Goal: Navigation & Orientation: Find specific page/section

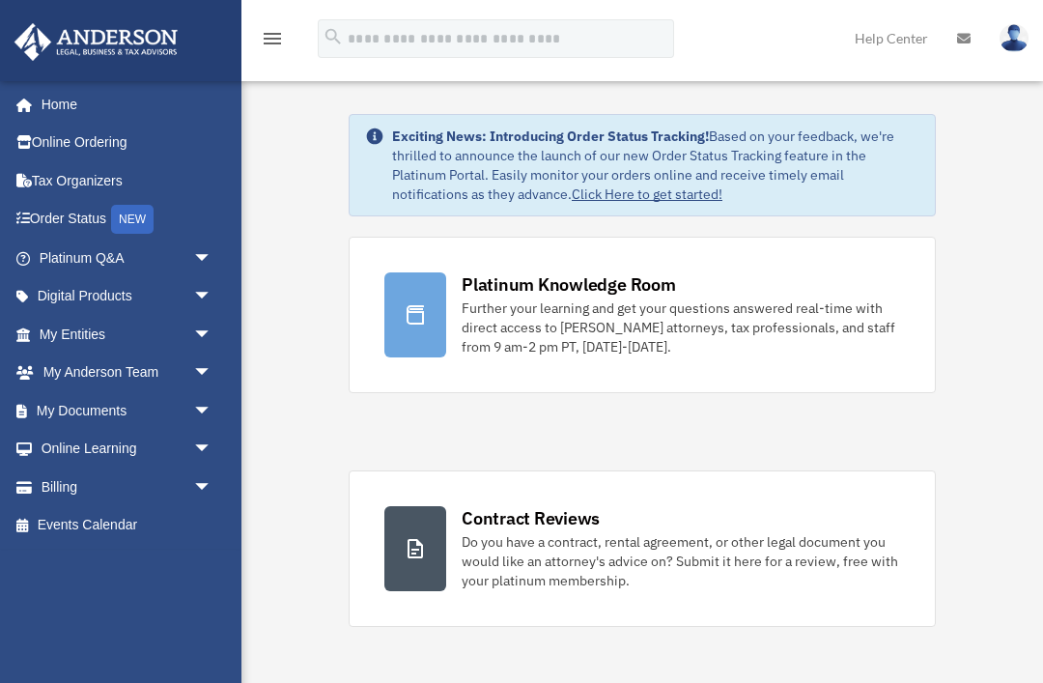
click at [81, 116] on link "Home" at bounding box center [123, 104] width 218 height 39
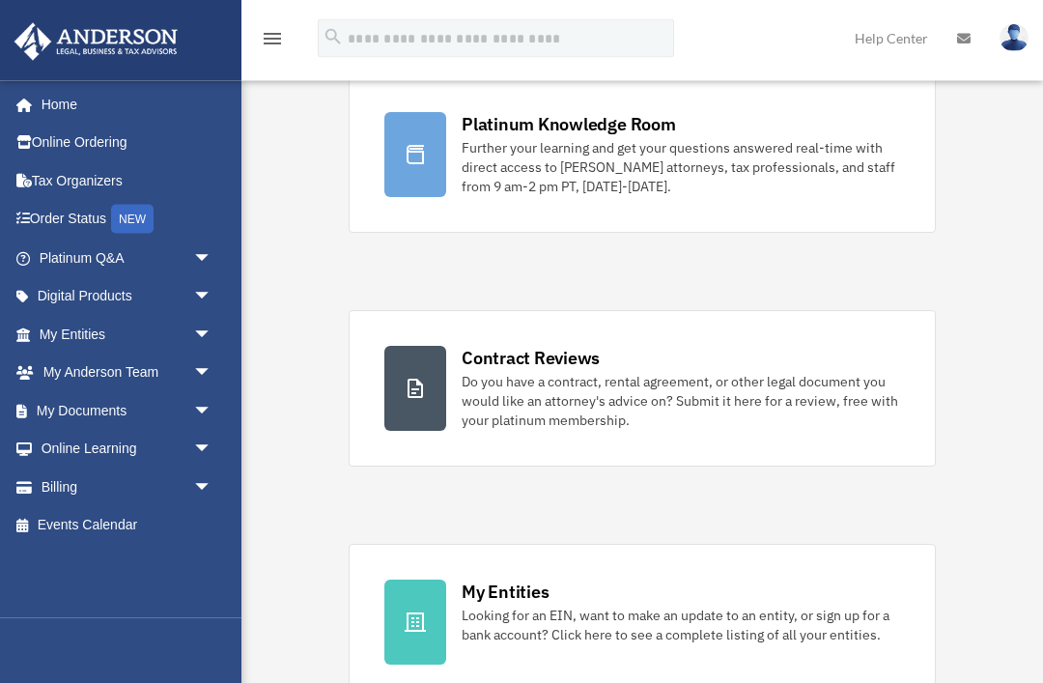
scroll to position [161, 0]
click at [204, 258] on span "arrow_drop_down" at bounding box center [212, 258] width 39 height 40
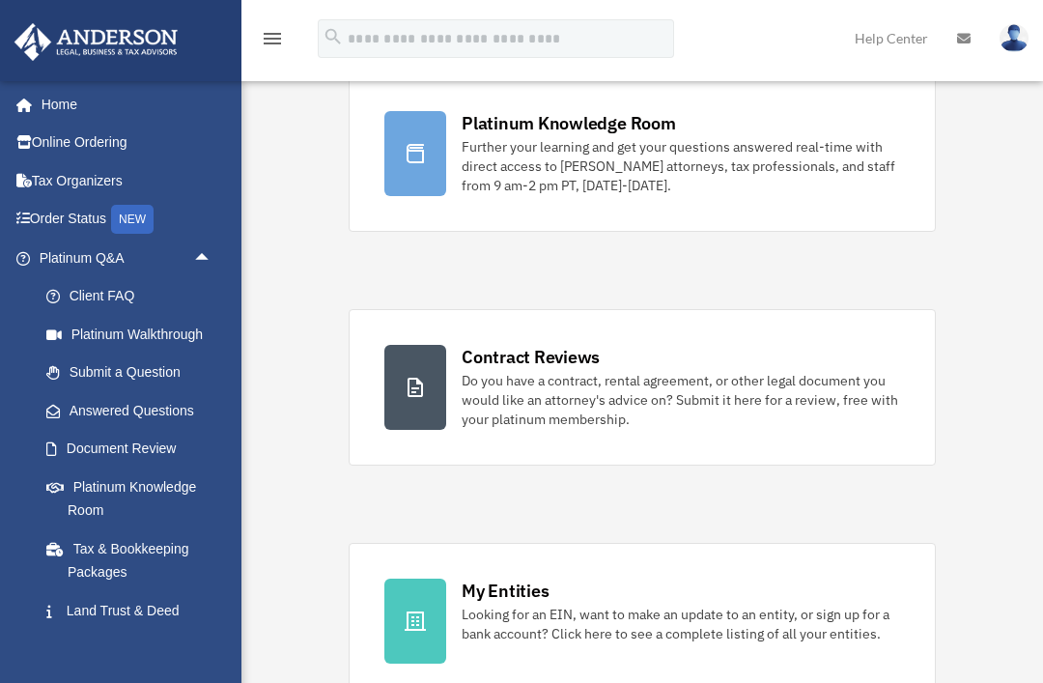
click at [105, 556] on link "Tax & Bookkeeping Packages" at bounding box center [134, 560] width 214 height 62
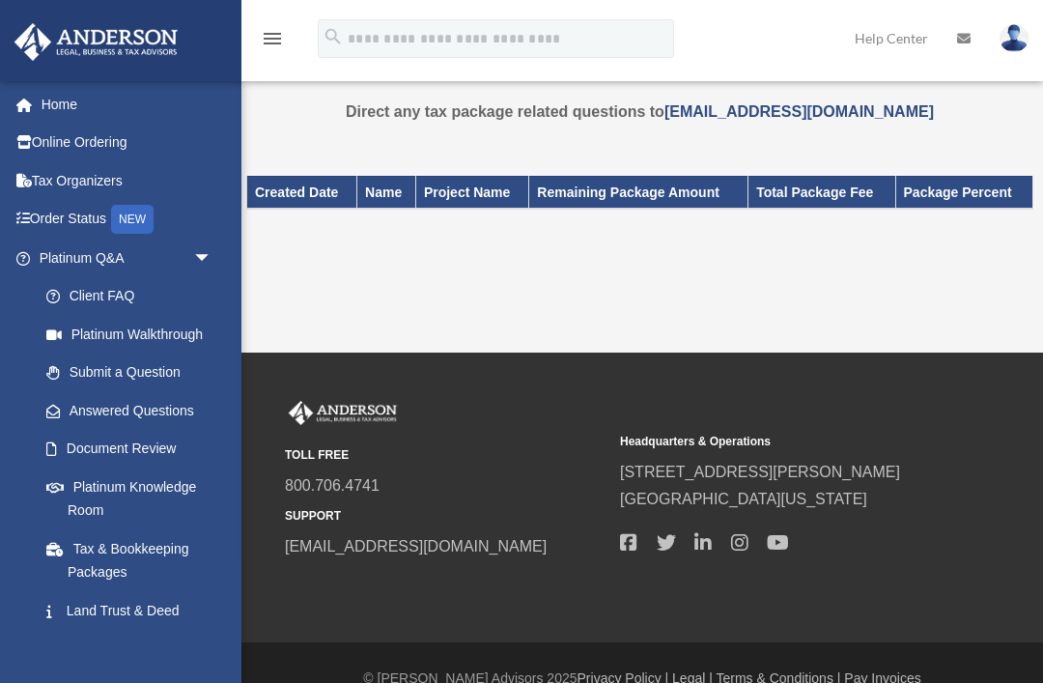
click at [126, 552] on link "Tax & Bookkeeping Packages" at bounding box center [129, 560] width 205 height 62
click at [70, 105] on link "Home" at bounding box center [128, 104] width 228 height 39
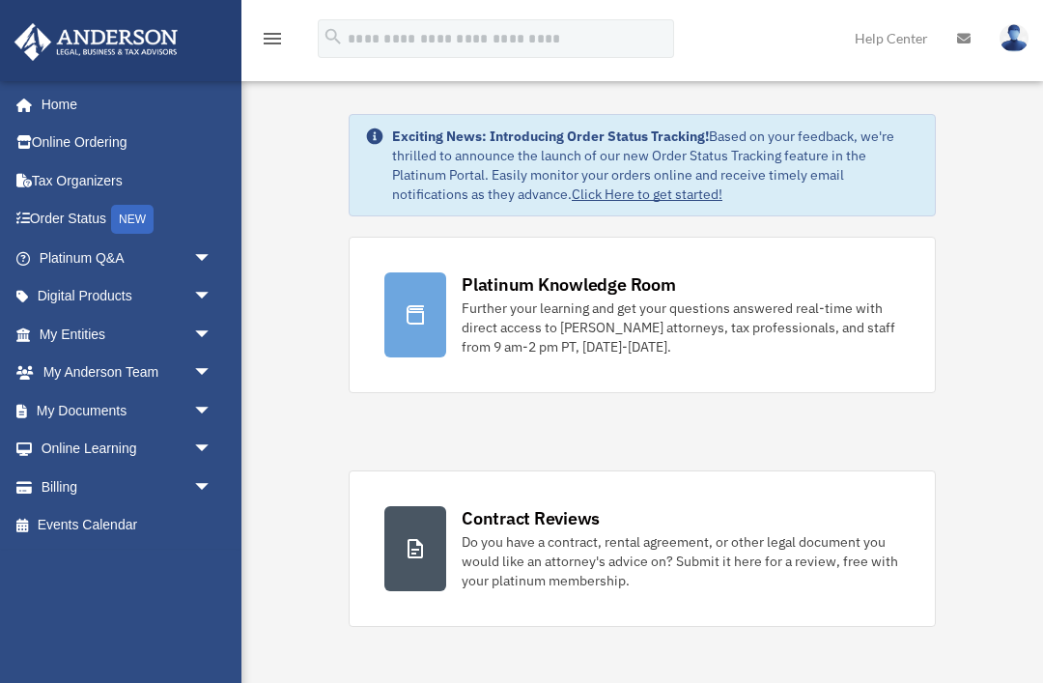
click at [206, 327] on span "arrow_drop_down" at bounding box center [212, 335] width 39 height 40
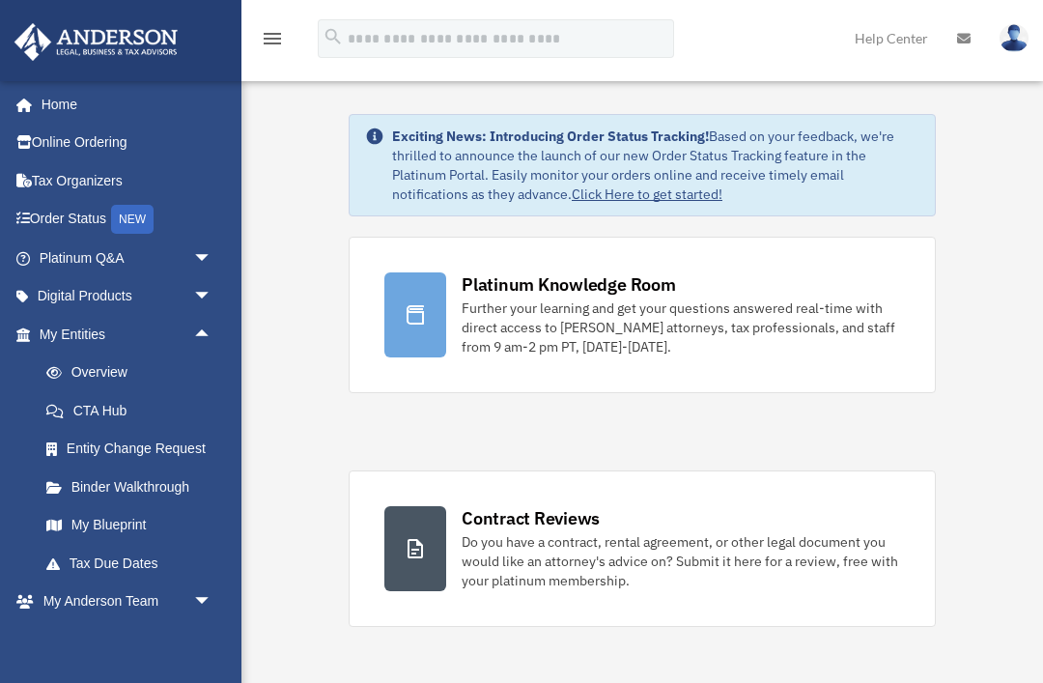
click at [153, 485] on link "Binder Walkthrough" at bounding box center [134, 486] width 214 height 39
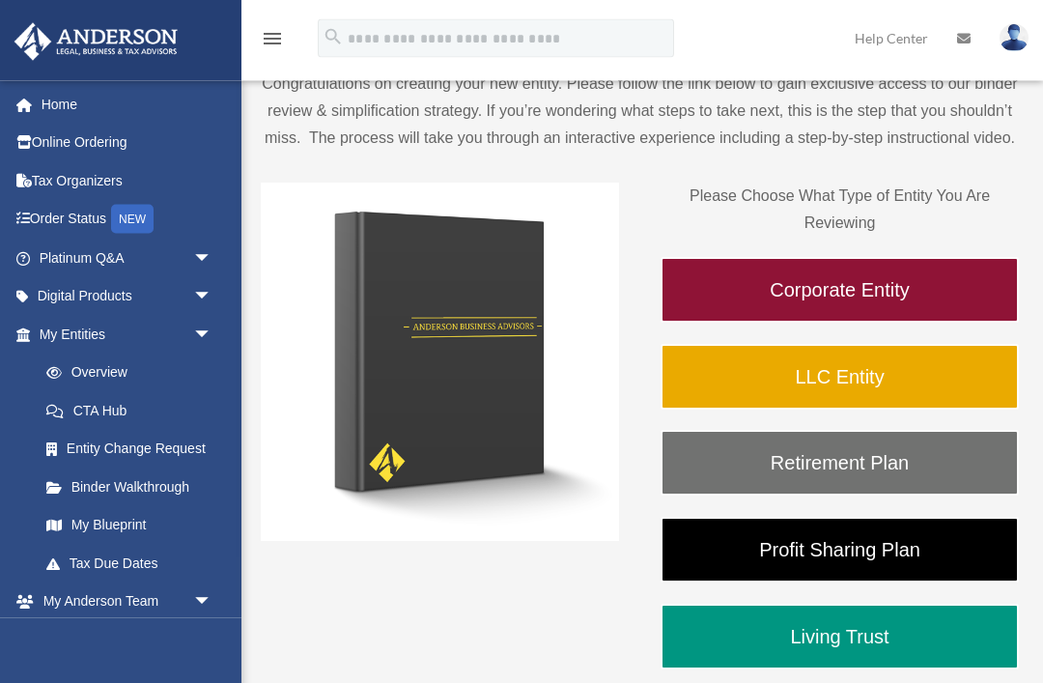
scroll to position [140, 0]
click at [893, 375] on link "LLC Entity" at bounding box center [839, 377] width 358 height 66
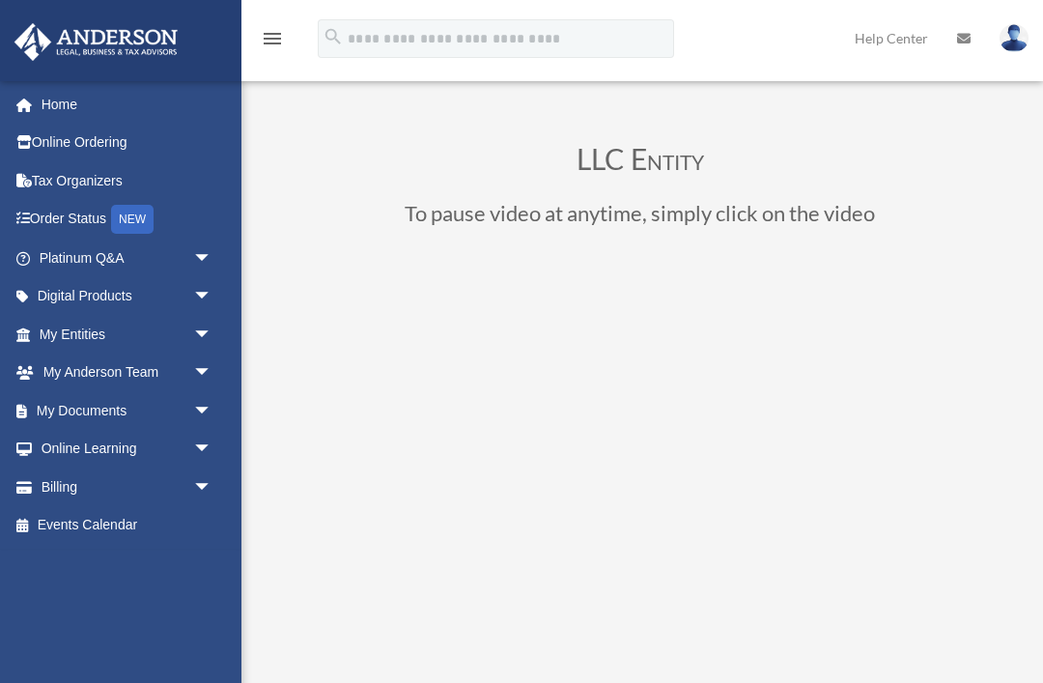
click at [63, 121] on link "Home" at bounding box center [128, 104] width 228 height 39
click at [59, 114] on link "Home" at bounding box center [128, 104] width 228 height 39
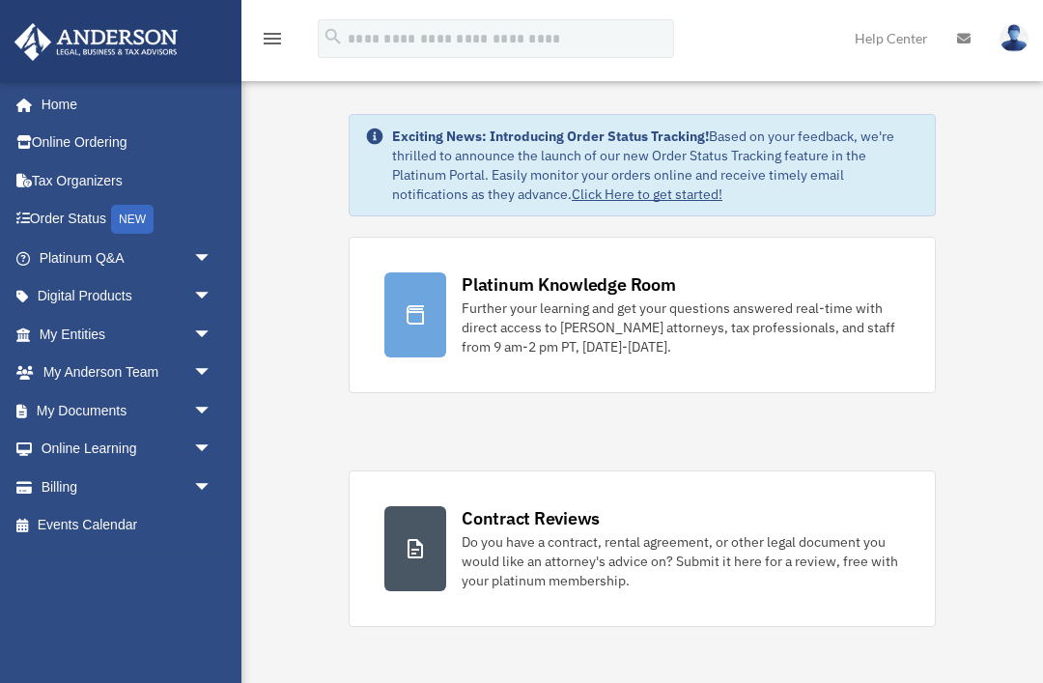
click at [52, 378] on link "My Anderson Team arrow_drop_down" at bounding box center [128, 372] width 228 height 39
click at [64, 263] on link "Platinum Q&A arrow_drop_down" at bounding box center [128, 257] width 228 height 39
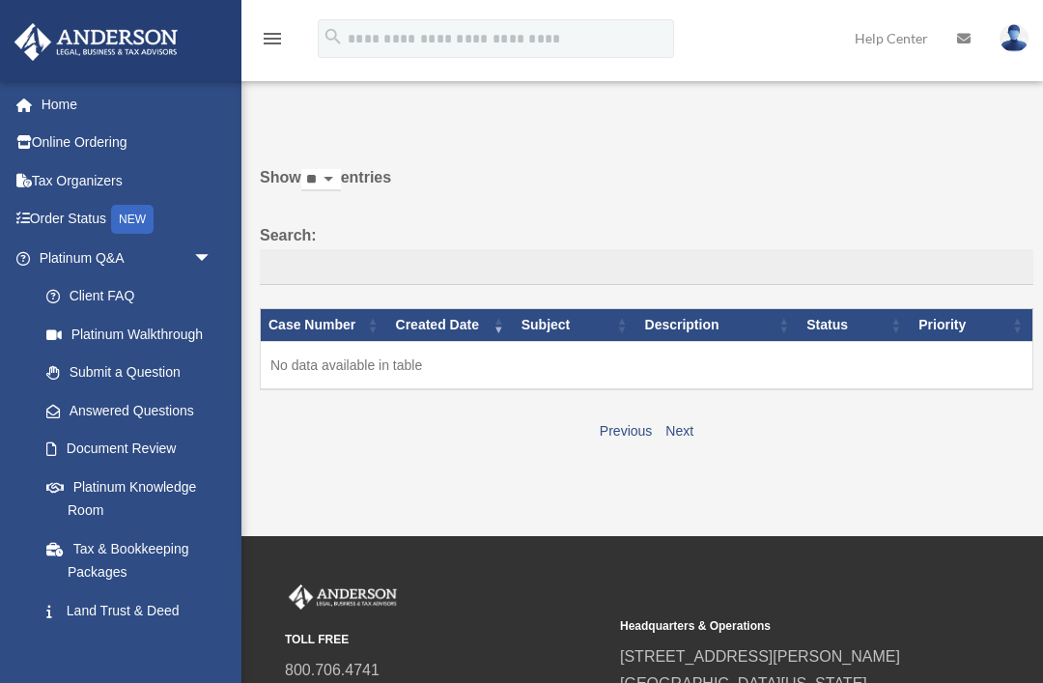
click at [49, 109] on link "Home" at bounding box center [128, 104] width 228 height 39
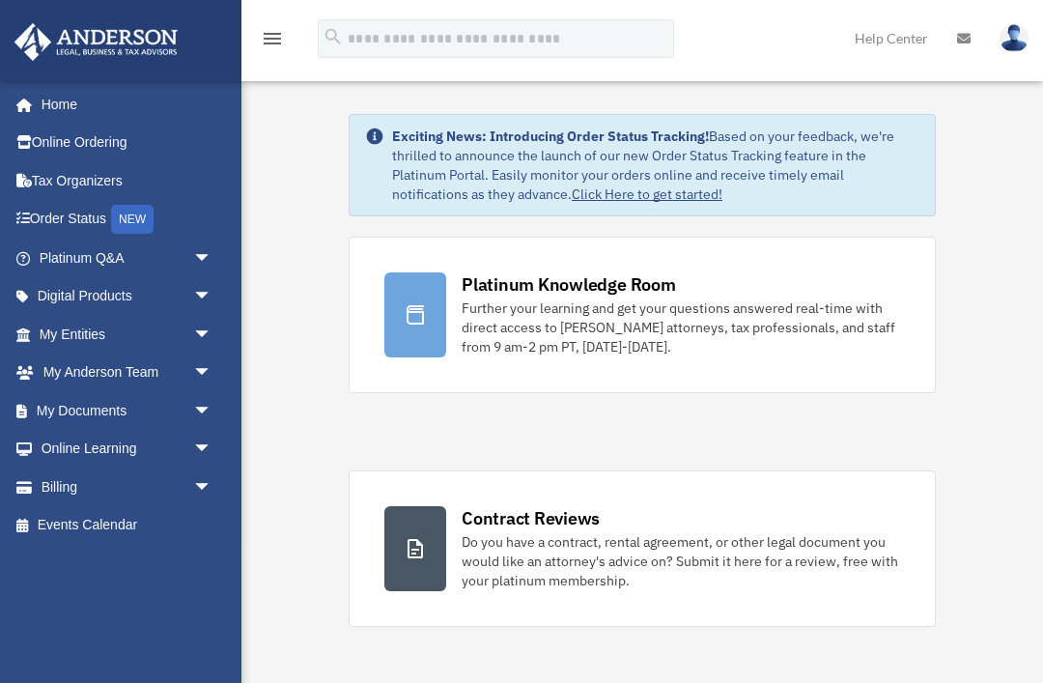
click at [415, 305] on icon at bounding box center [414, 314] width 17 height 19
